Goal: Task Accomplishment & Management: Use online tool/utility

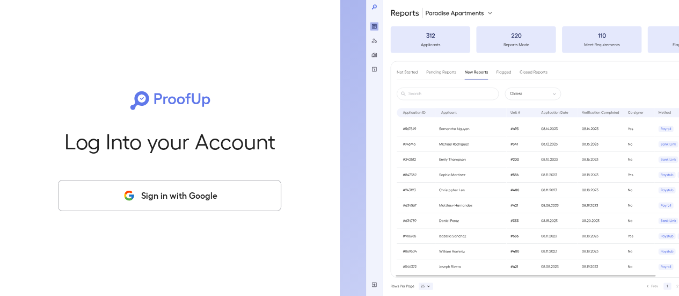
click at [133, 202] on button "Sign in with Google" at bounding box center [169, 195] width 223 height 31
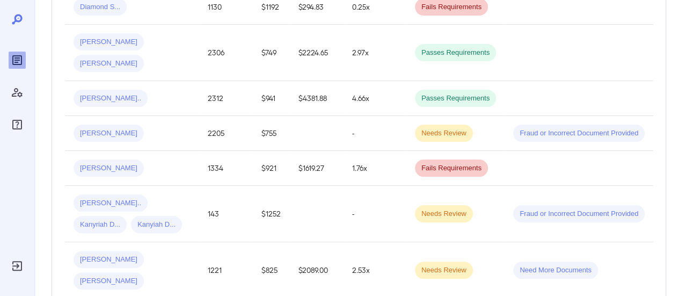
scroll to position [54, 0]
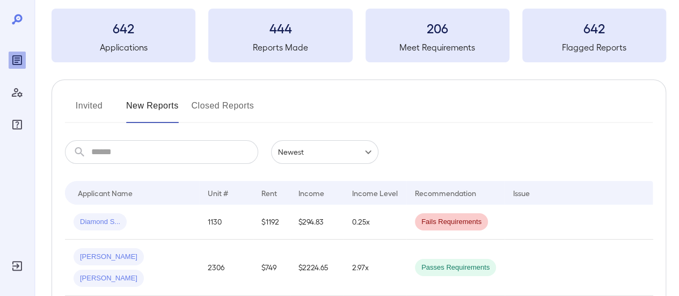
click at [128, 161] on input "text" at bounding box center [174, 152] width 167 height 24
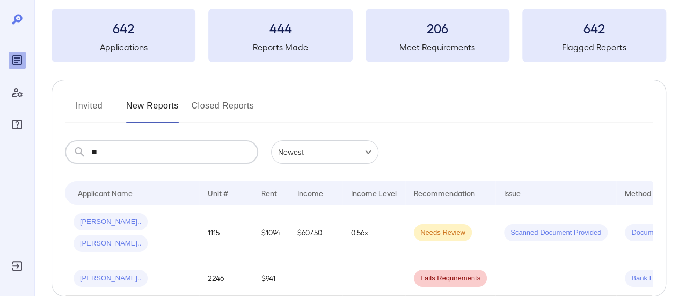
type input "*"
